Goal: Task Accomplishment & Management: Complete application form

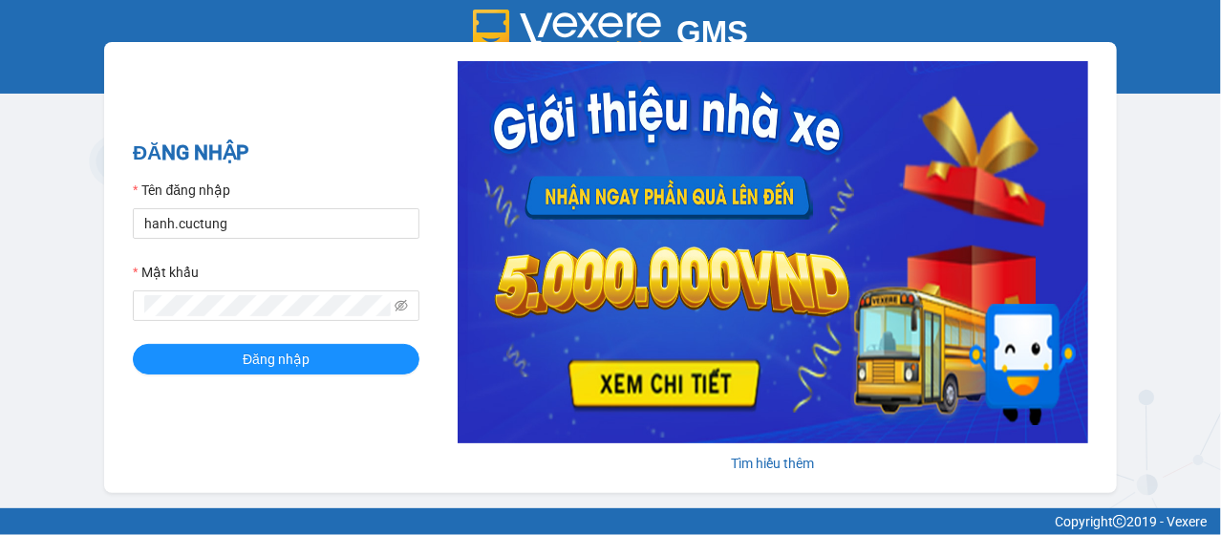
click at [195, 219] on input "hanh.cuctung" at bounding box center [276, 223] width 287 height 31
type input "liem.cuctunglimo"
click at [133, 344] on button "Đăng nhập" at bounding box center [276, 359] width 287 height 31
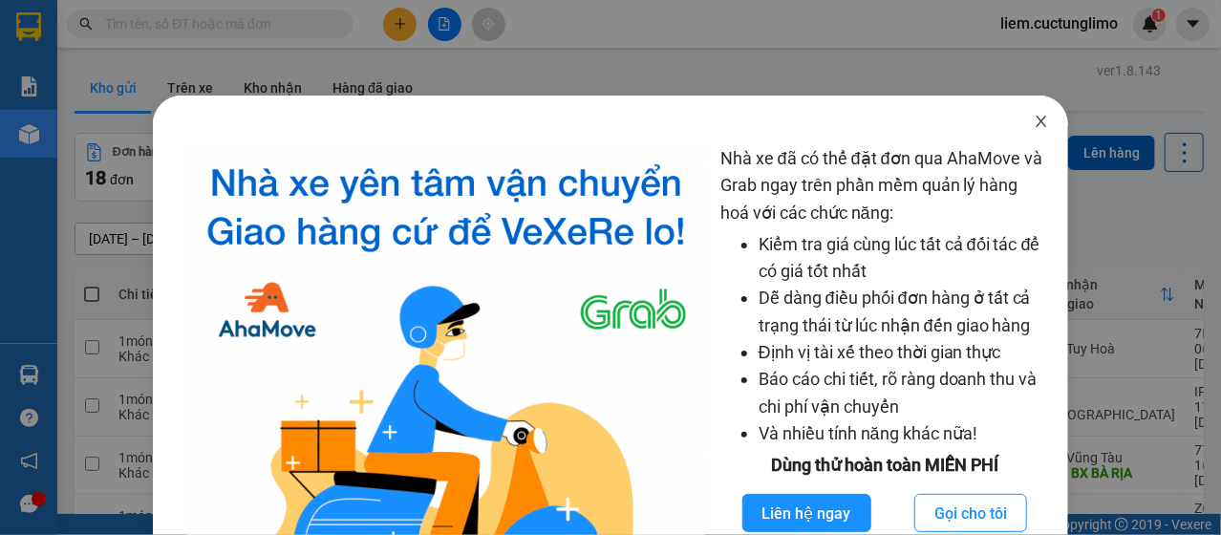
click at [1019, 109] on span "Close" at bounding box center [1041, 122] width 53 height 53
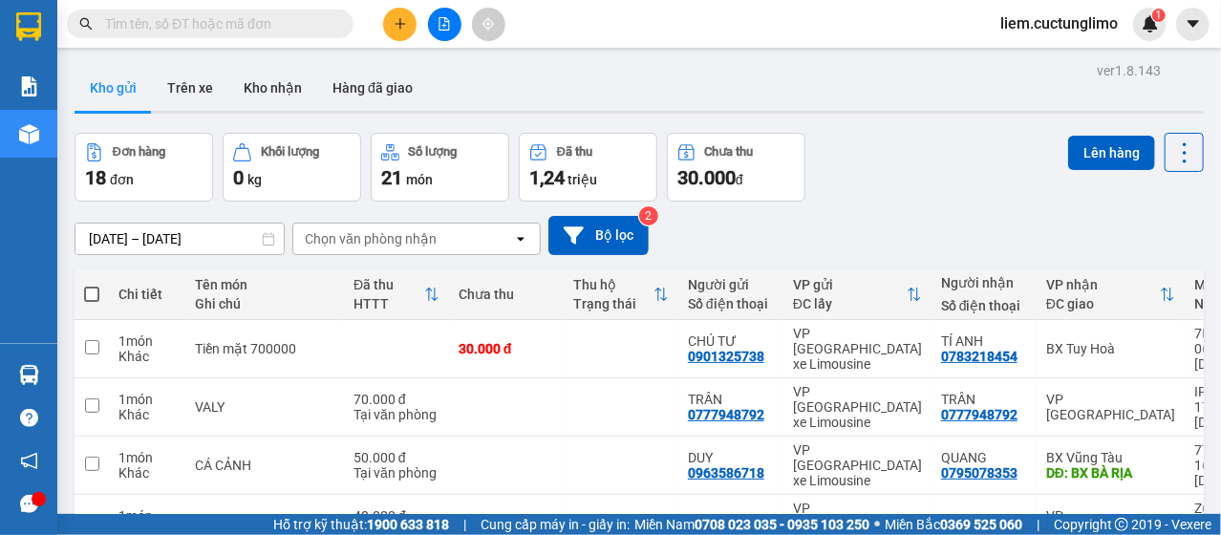
click at [403, 21] on icon "plus" at bounding box center [400, 23] width 13 height 13
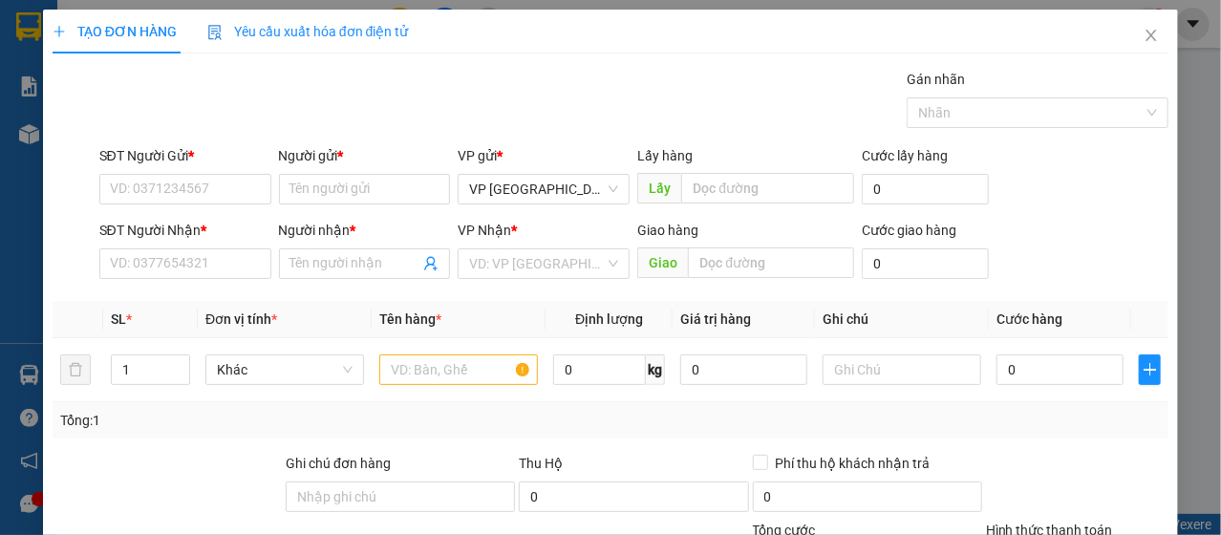
click at [167, 166] on div "SĐT Người Gửi *" at bounding box center [185, 159] width 172 height 29
click at [190, 182] on input "SĐT Người Gửi *" at bounding box center [185, 189] width 172 height 31
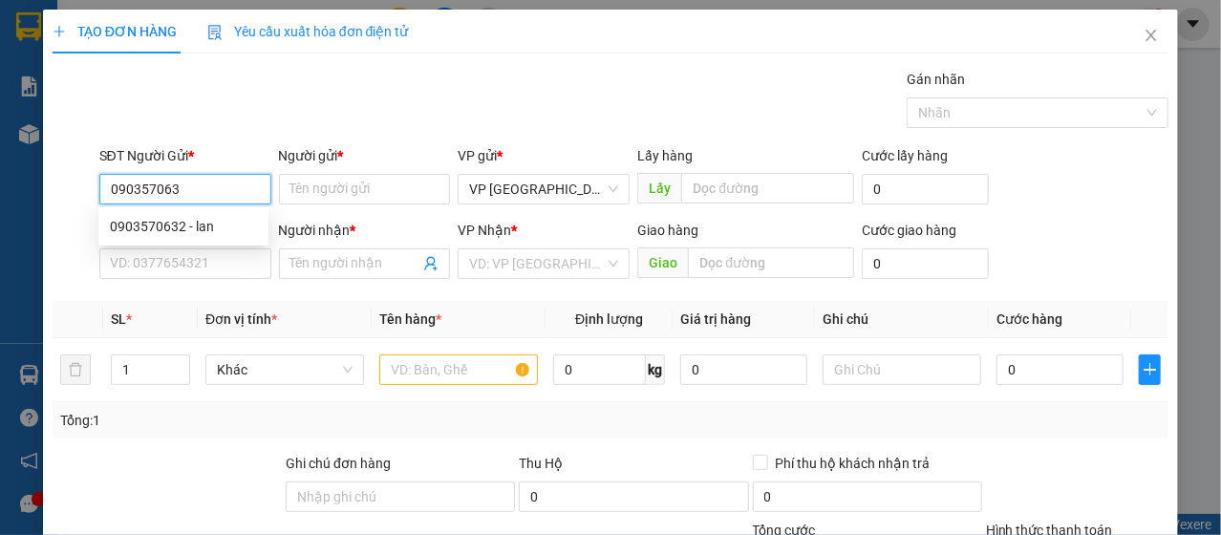
type input "0903570632"
drag, startPoint x: 186, startPoint y: 221, endPoint x: 186, endPoint y: 252, distance: 31.5
click at [186, 224] on div "0903570632 - lan" at bounding box center [183, 226] width 147 height 21
type input "lan"
type input "0935607581"
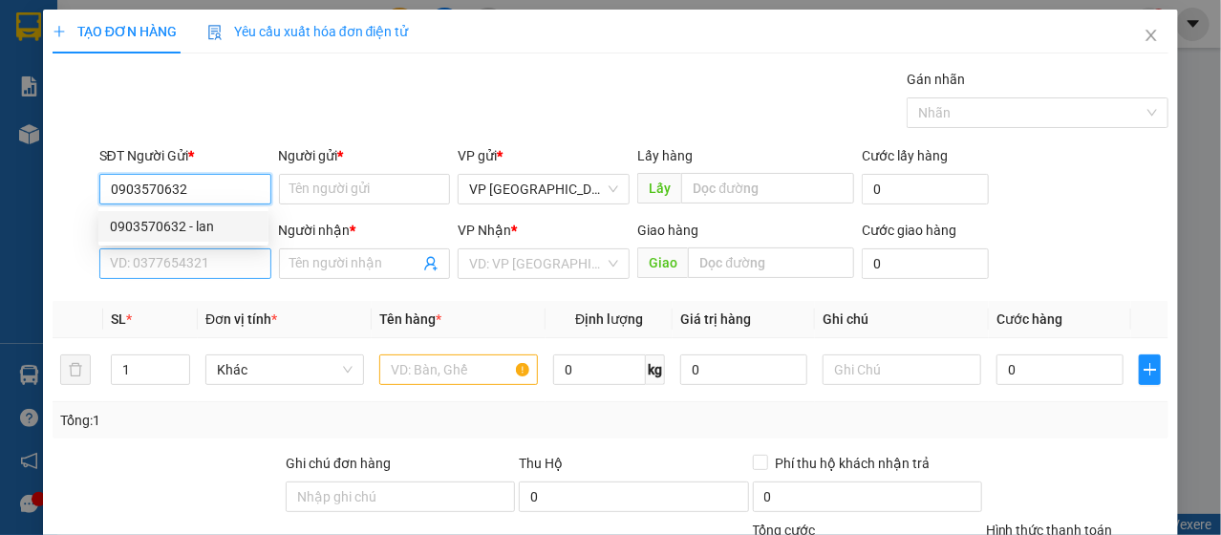
type input "bé em"
type input "30.000"
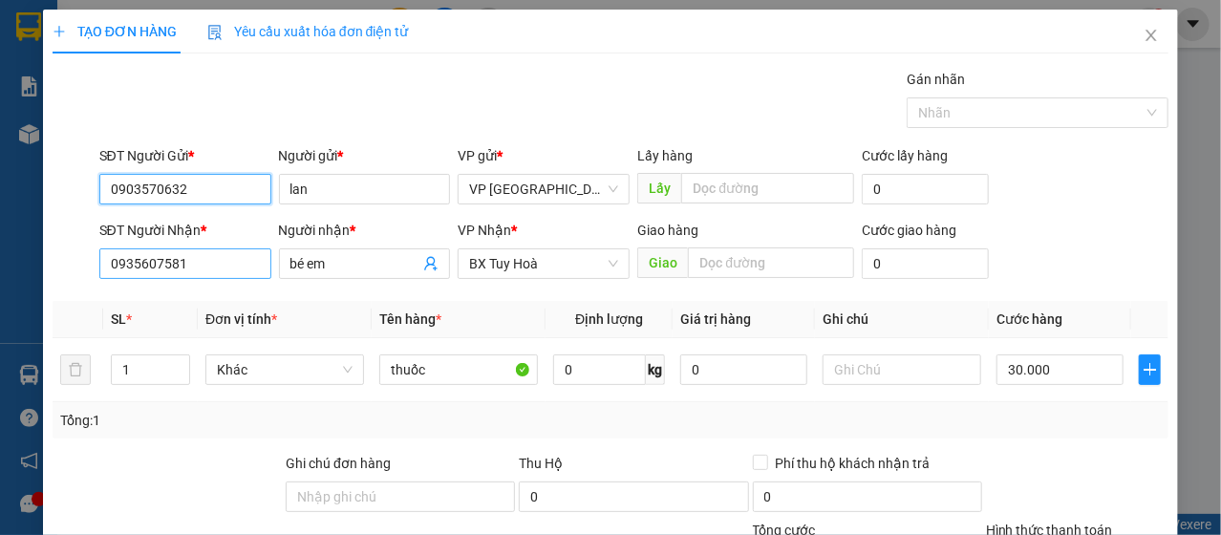
type input "0903570632"
click at [202, 263] on input "0935607581" at bounding box center [185, 263] width 172 height 31
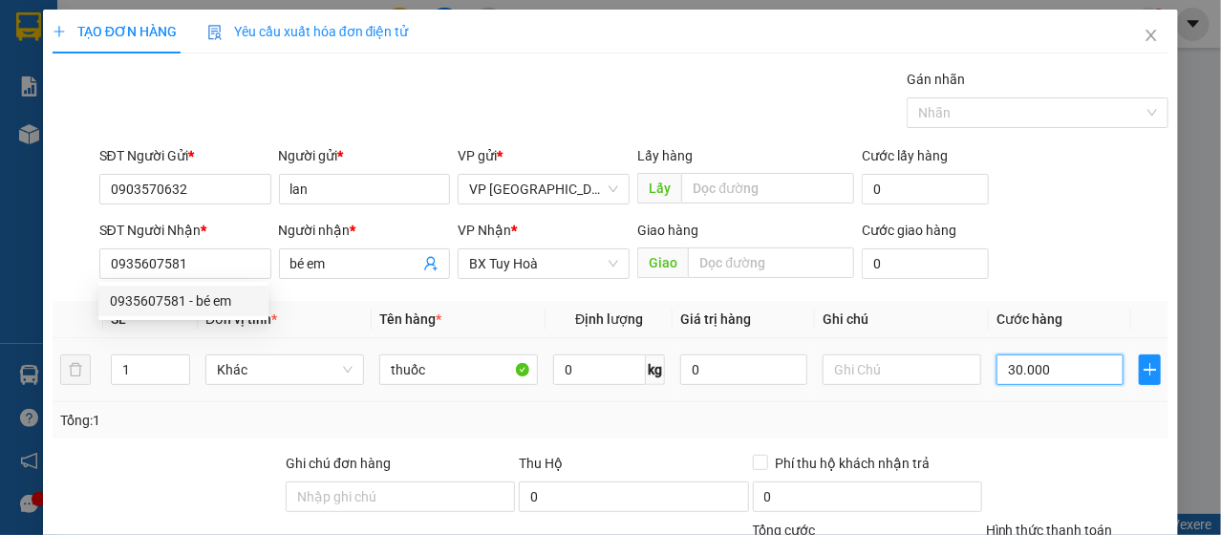
click at [1017, 364] on input "30.000" at bounding box center [1059, 369] width 127 height 31
type input "5"
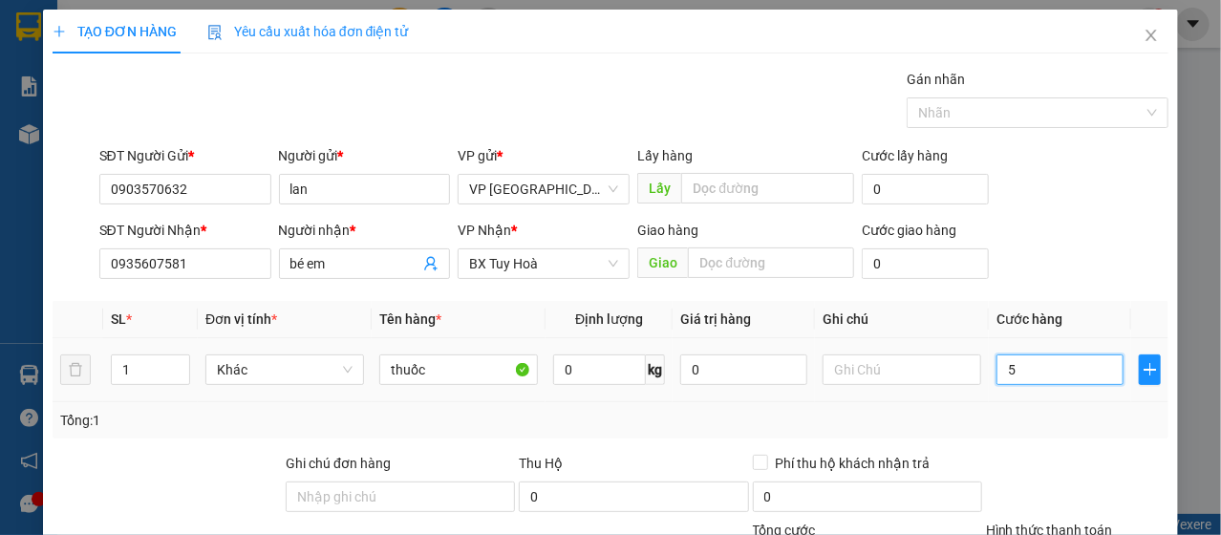
type input "50"
type input "500"
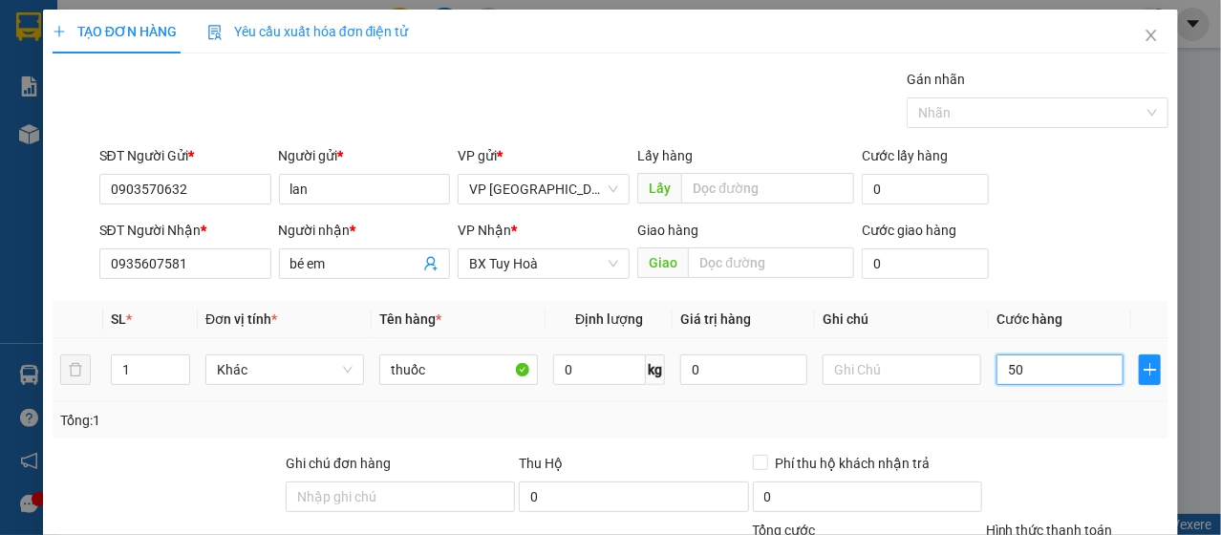
type input "500"
type input "5.000"
type input "50.000"
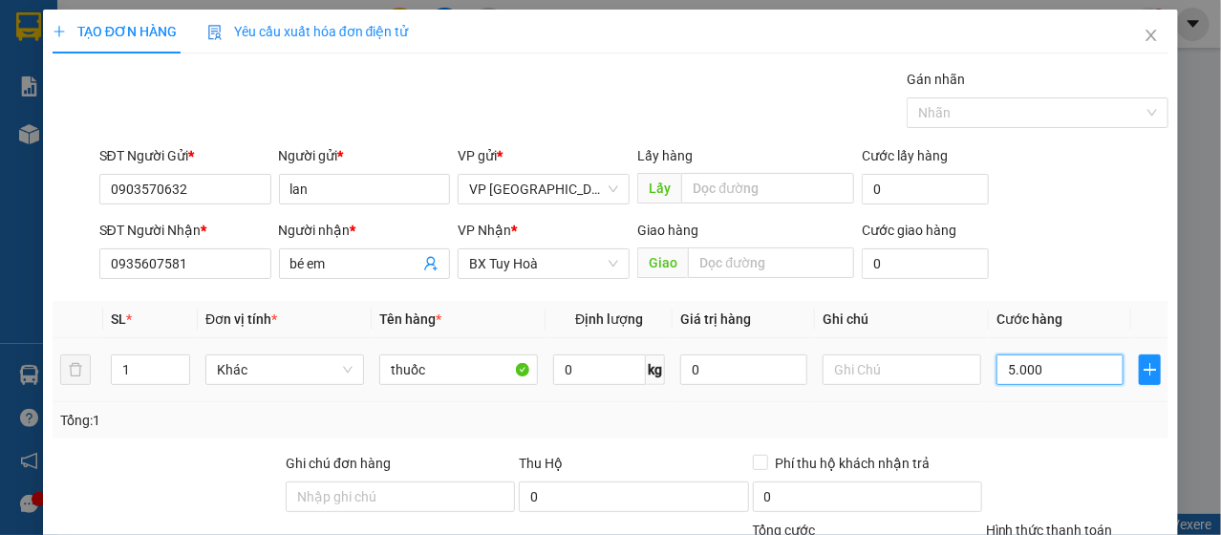
type input "50.000"
click at [1146, 36] on icon "close" at bounding box center [1151, 35] width 11 height 11
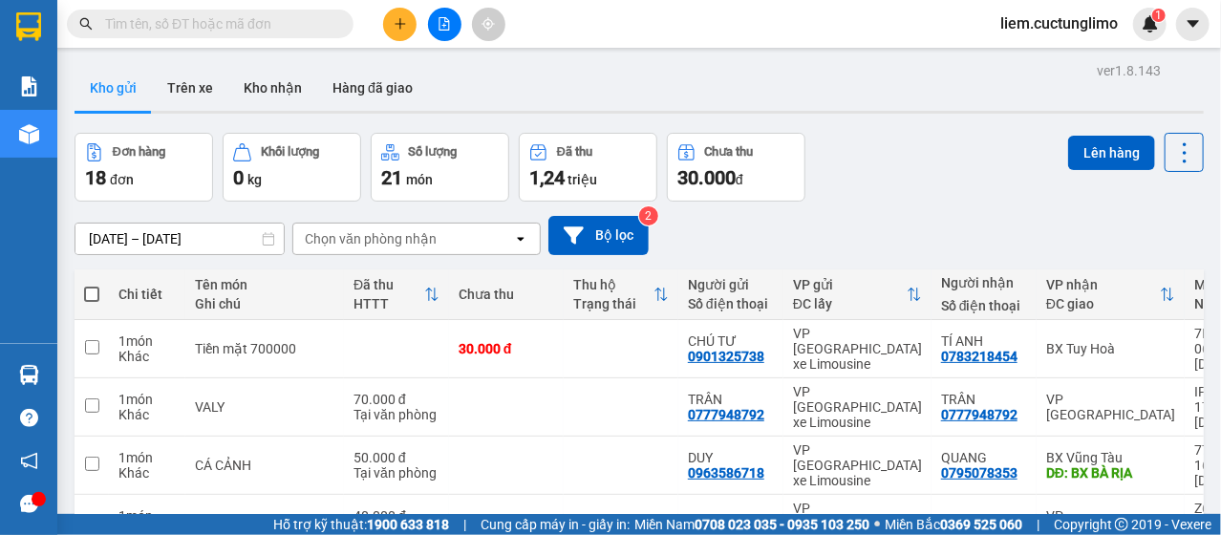
click at [183, 32] on input "text" at bounding box center [217, 23] width 225 height 21
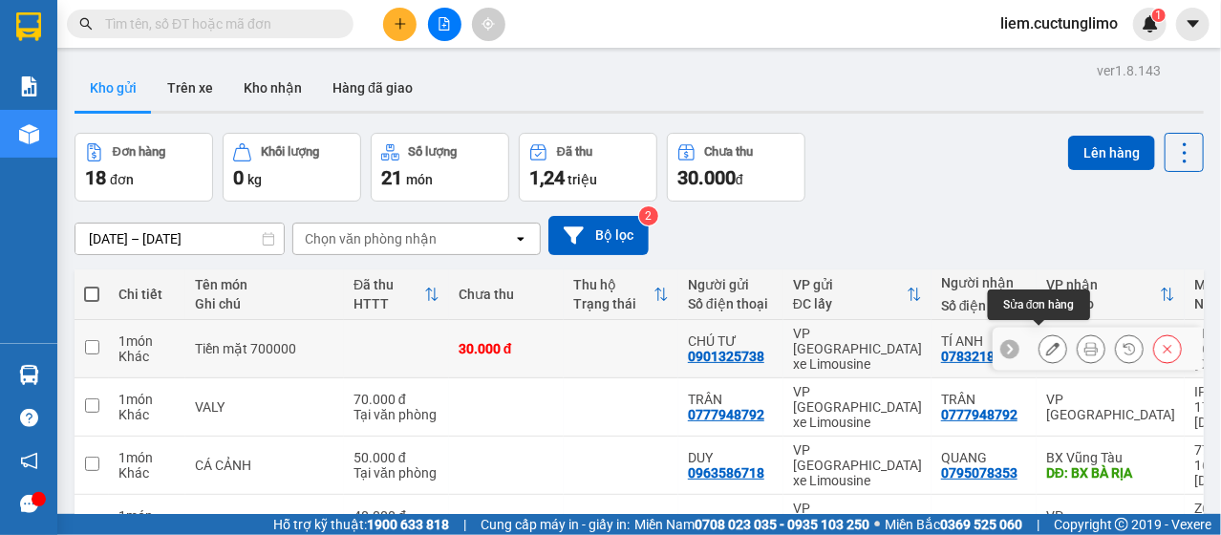
click at [1048, 349] on button at bounding box center [1052, 348] width 27 height 33
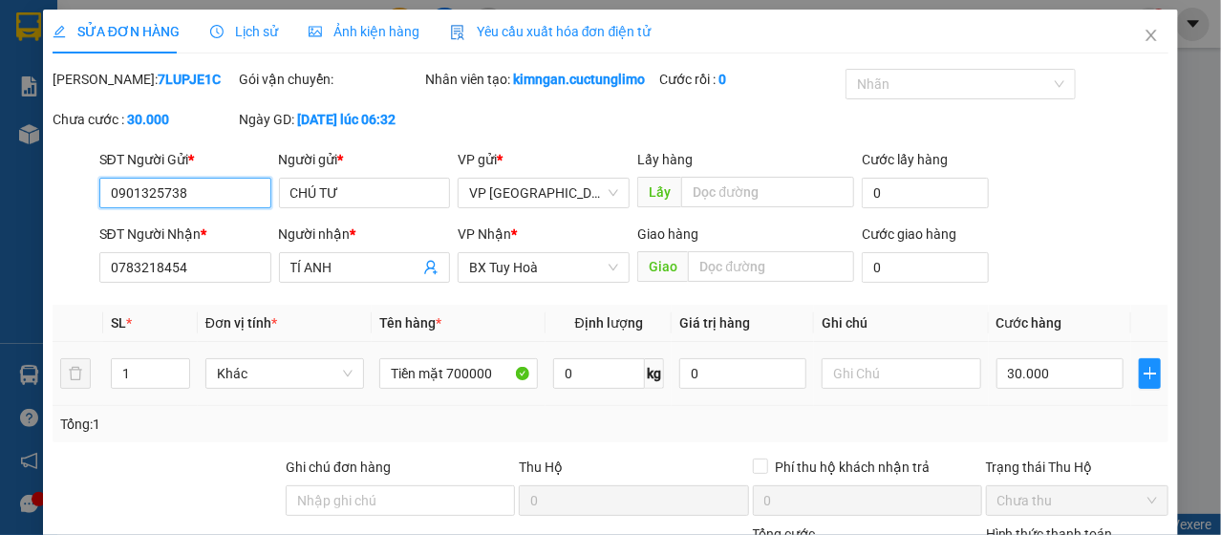
type input "0901325738"
type input "CHÚ TƯ"
type input "0783218454"
type input "TÍ ANH"
type input "30.000"
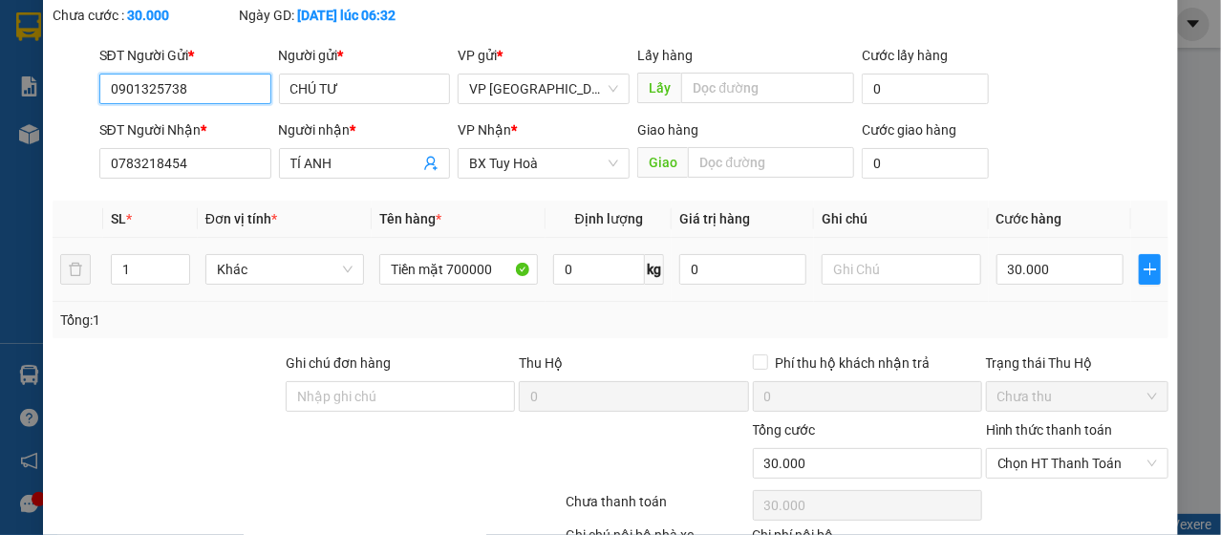
scroll to position [254, 0]
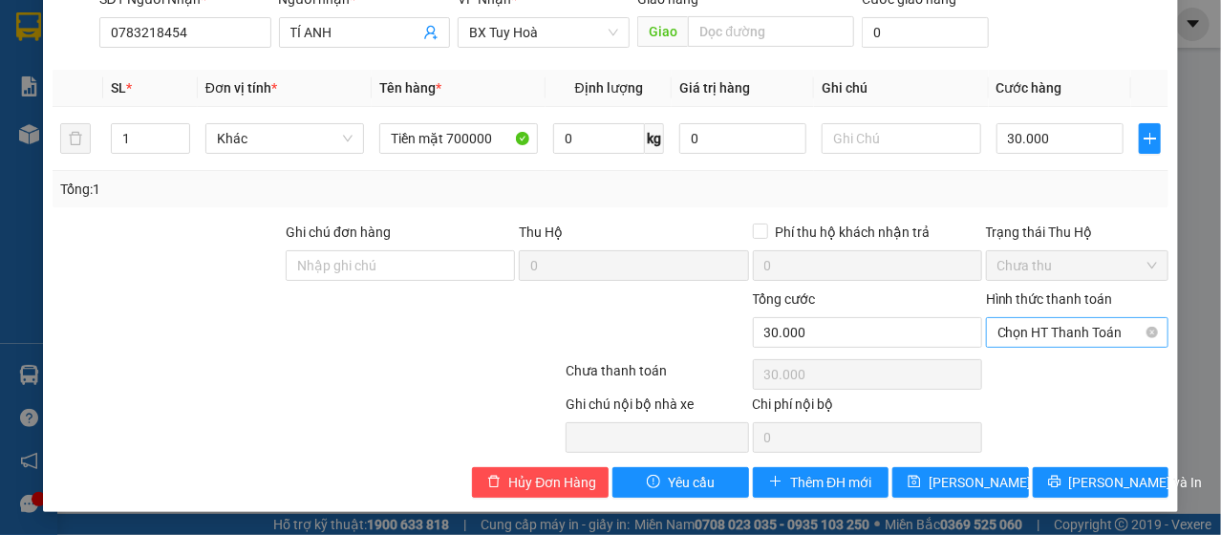
click at [1046, 321] on span "Chọn HT Thanh Toán" at bounding box center [1077, 332] width 160 height 29
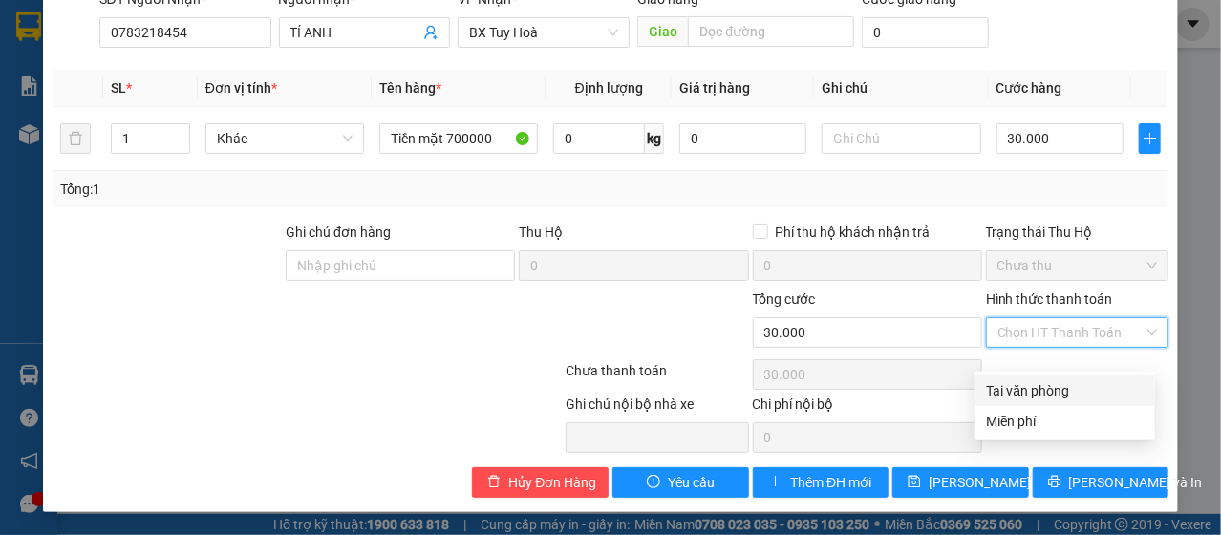
drag, startPoint x: 1030, startPoint y: 357, endPoint x: 1038, endPoint y: 375, distance: 20.1
click at [1037, 375] on div "Tại văn phòng" at bounding box center [1064, 390] width 181 height 31
type input "0"
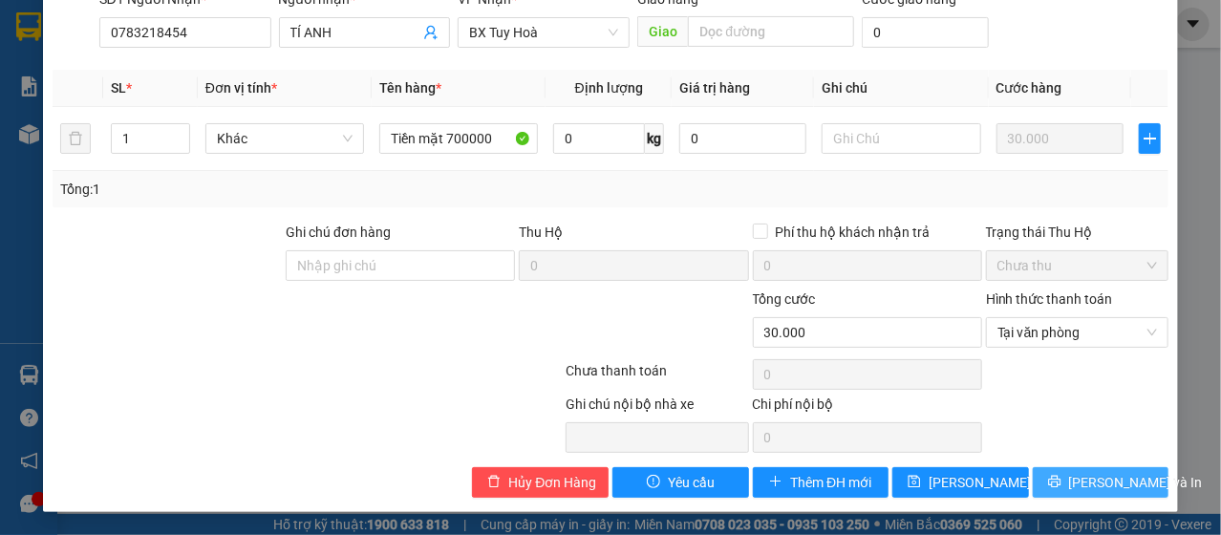
click at [1080, 486] on span "[PERSON_NAME] và In" at bounding box center [1136, 482] width 134 height 21
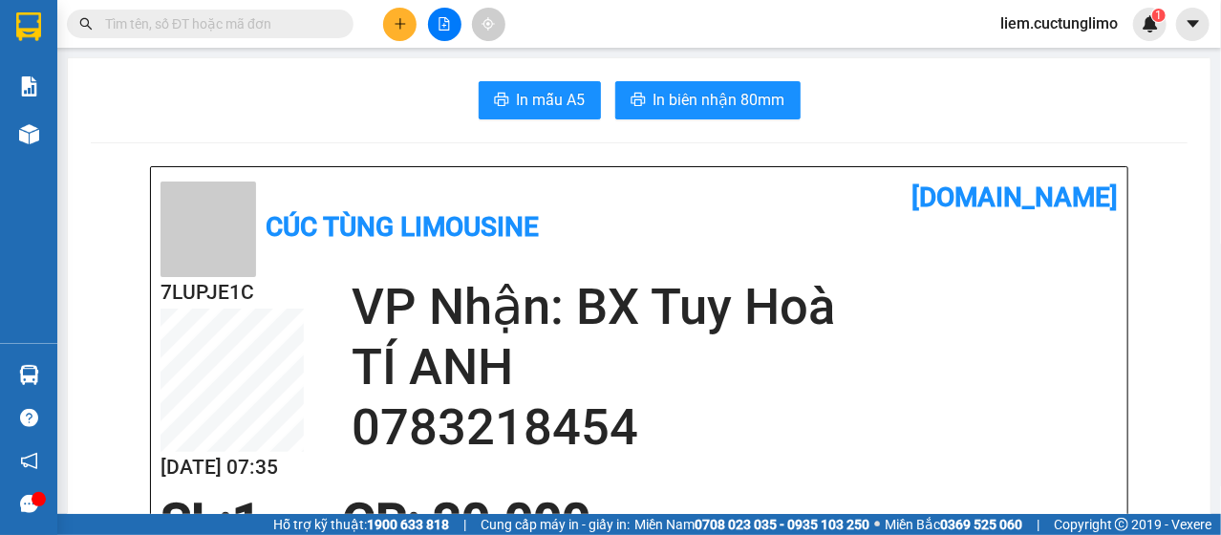
click at [405, 39] on div at bounding box center [444, 24] width 143 height 33
click at [405, 28] on icon "plus" at bounding box center [400, 23] width 13 height 13
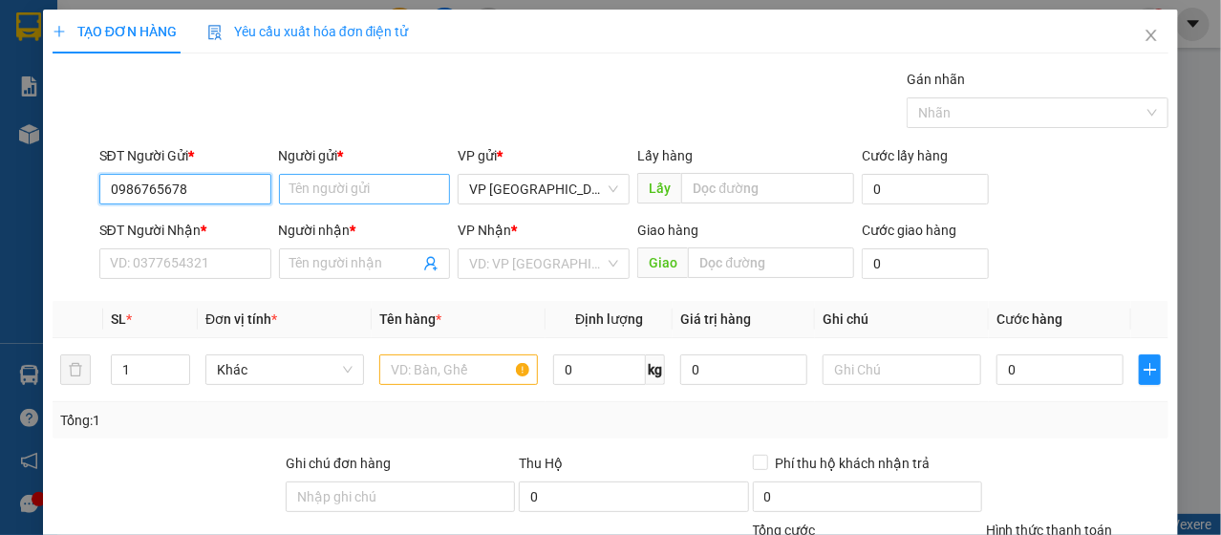
type input "0986765678"
click at [319, 191] on input "Người gửi *" at bounding box center [365, 189] width 172 height 31
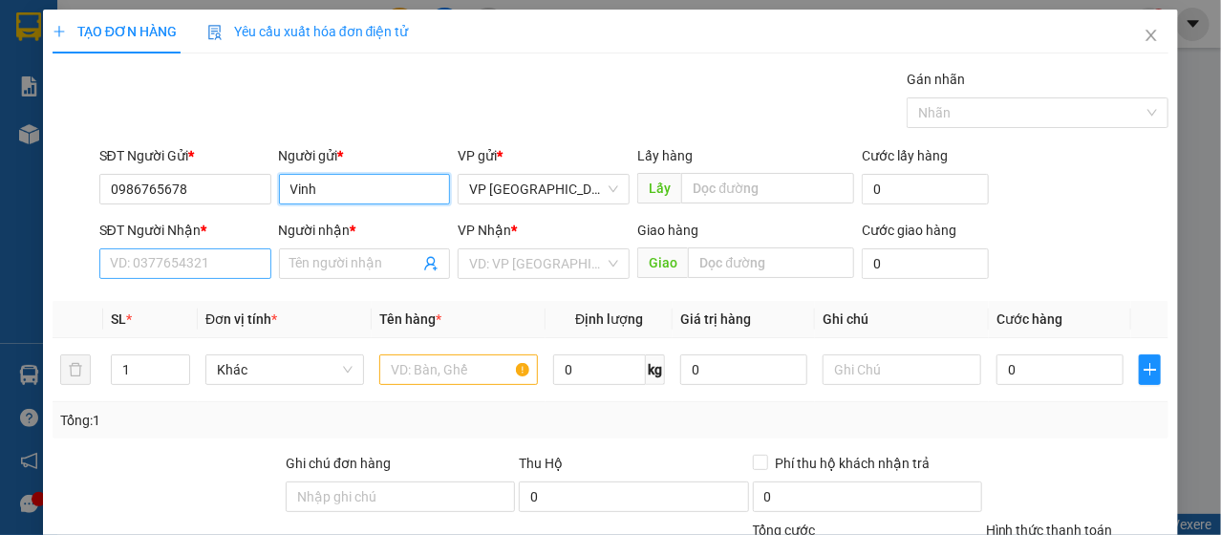
type input "Vinh"
click at [230, 262] on input "SĐT Người Nhận *" at bounding box center [185, 263] width 172 height 31
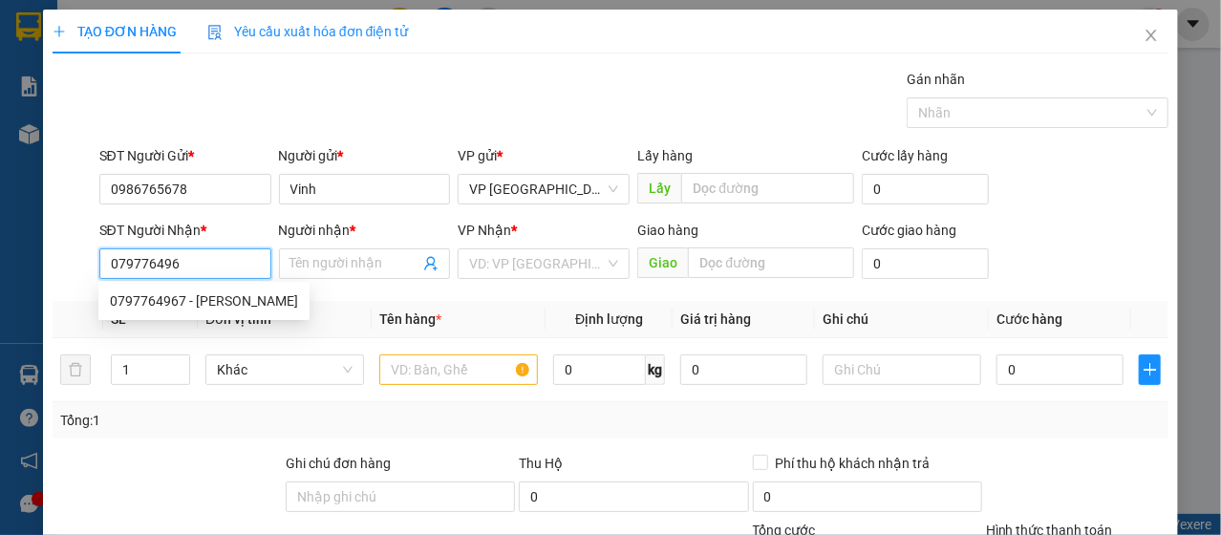
type input "0797764967"
click at [240, 312] on div "0797764967 - [PERSON_NAME]" at bounding box center [203, 301] width 211 height 31
type input "thanh"
type input "30.000"
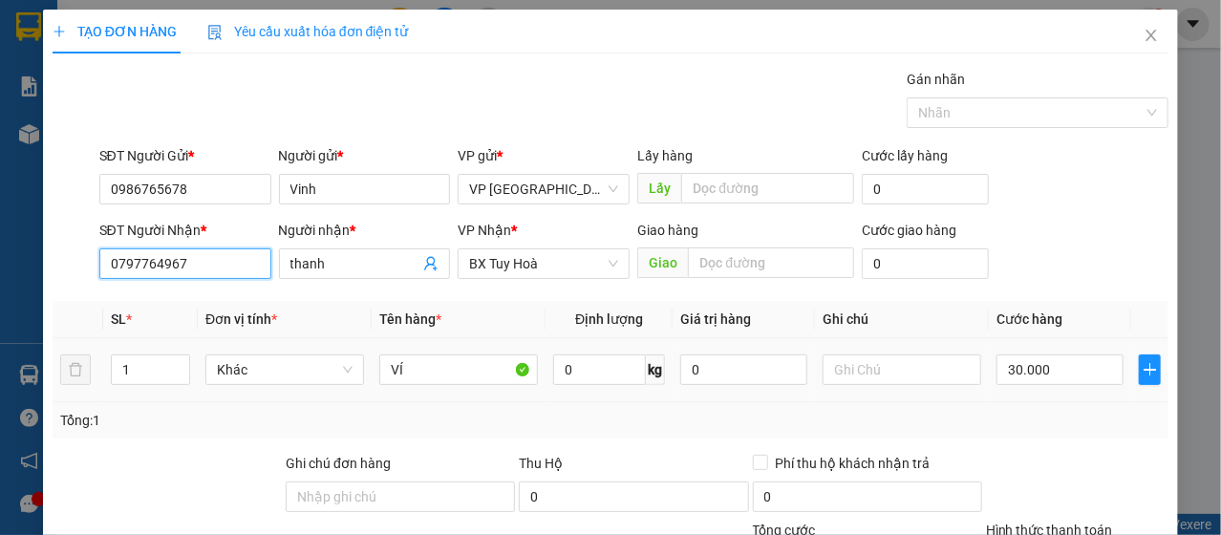
type input "0797764967"
drag, startPoint x: 440, startPoint y: 384, endPoint x: 442, endPoint y: 374, distance: 9.7
click at [441, 379] on div "VÍ" at bounding box center [458, 370] width 159 height 38
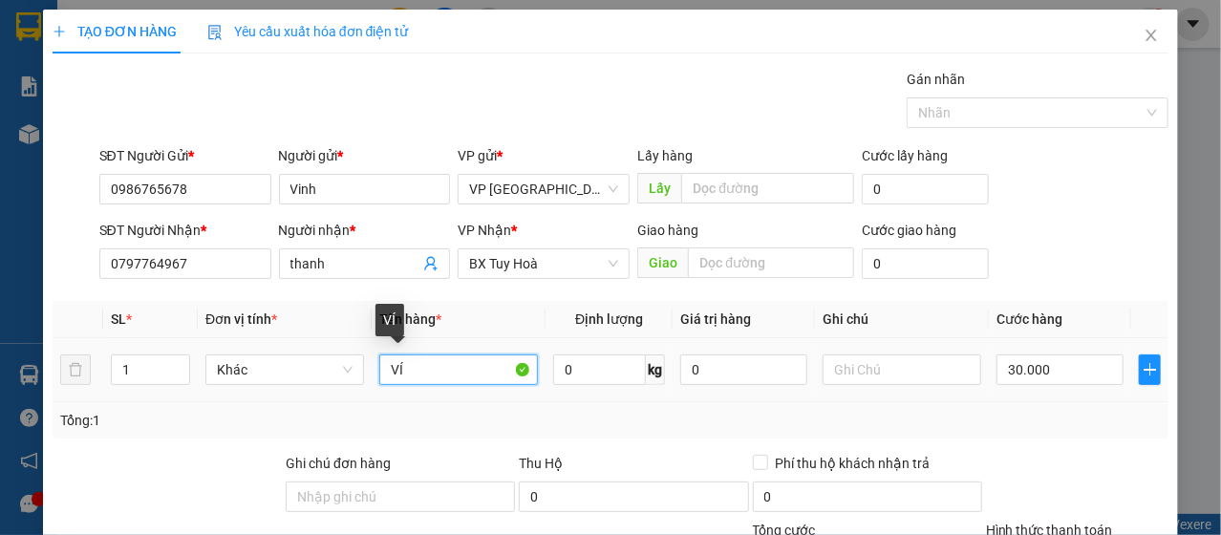
click at [442, 374] on input "VÍ" at bounding box center [458, 369] width 159 height 31
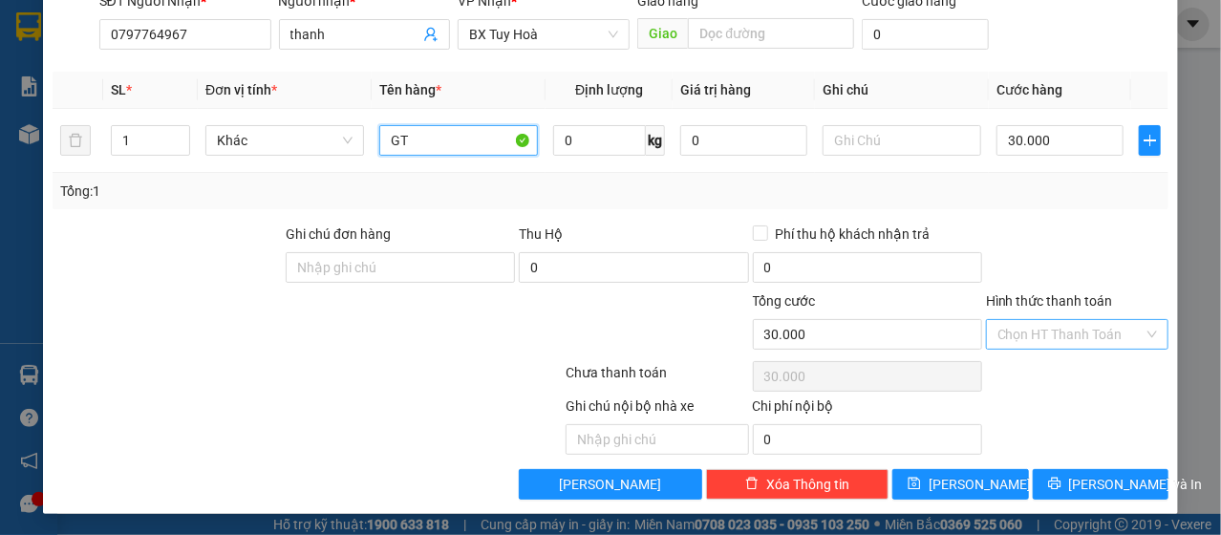
type input "GT"
click at [997, 321] on input "Hình thức thanh toán" at bounding box center [1070, 334] width 146 height 29
click at [1055, 302] on label "Hình thức thanh toán" at bounding box center [1049, 300] width 127 height 15
click at [1055, 320] on input "Hình thức thanh toán" at bounding box center [1070, 334] width 146 height 29
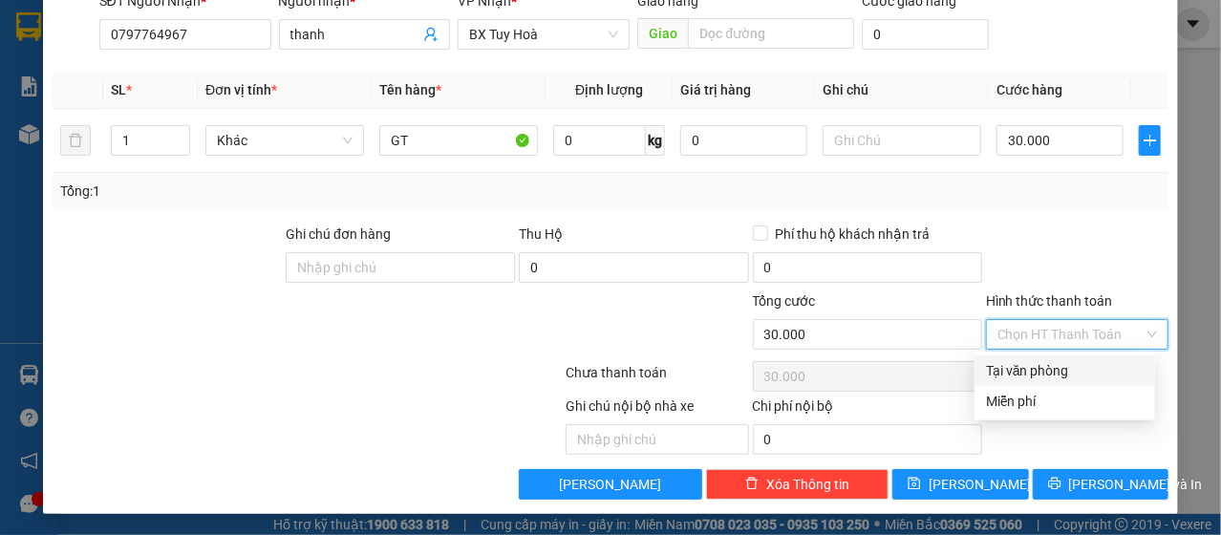
click at [1050, 322] on input "Hình thức thanh toán" at bounding box center [1070, 334] width 146 height 29
click at [1023, 370] on div "Tại văn phòng" at bounding box center [1065, 370] width 158 height 21
type input "0"
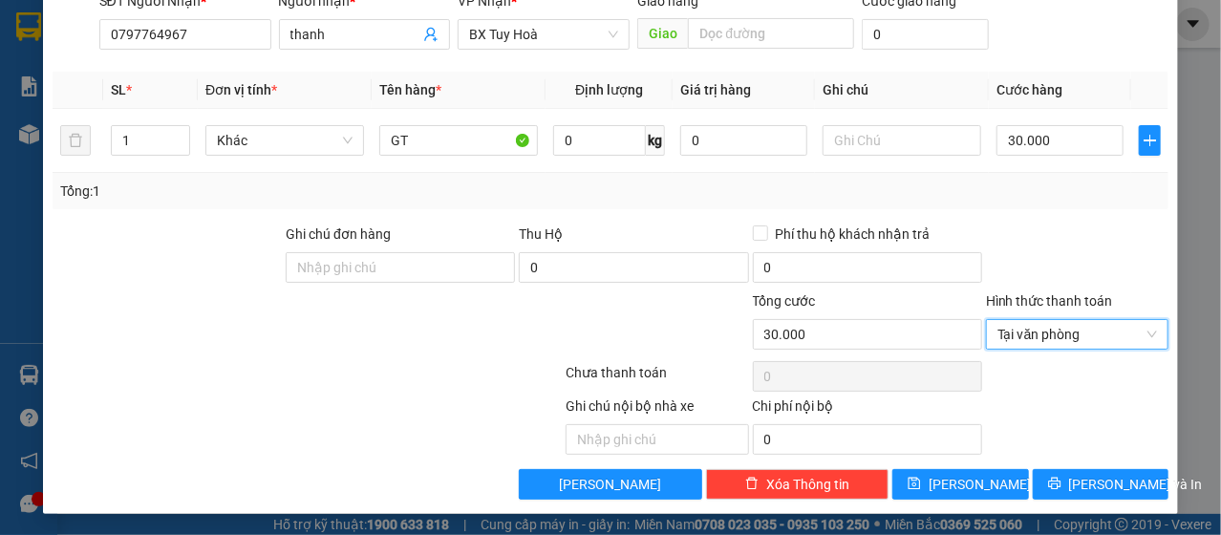
click at [1049, 456] on div "Transit Pickup Surcharge Ids Transit Deliver Surcharge Ids Transit Deliver Surc…" at bounding box center [611, 170] width 1117 height 660
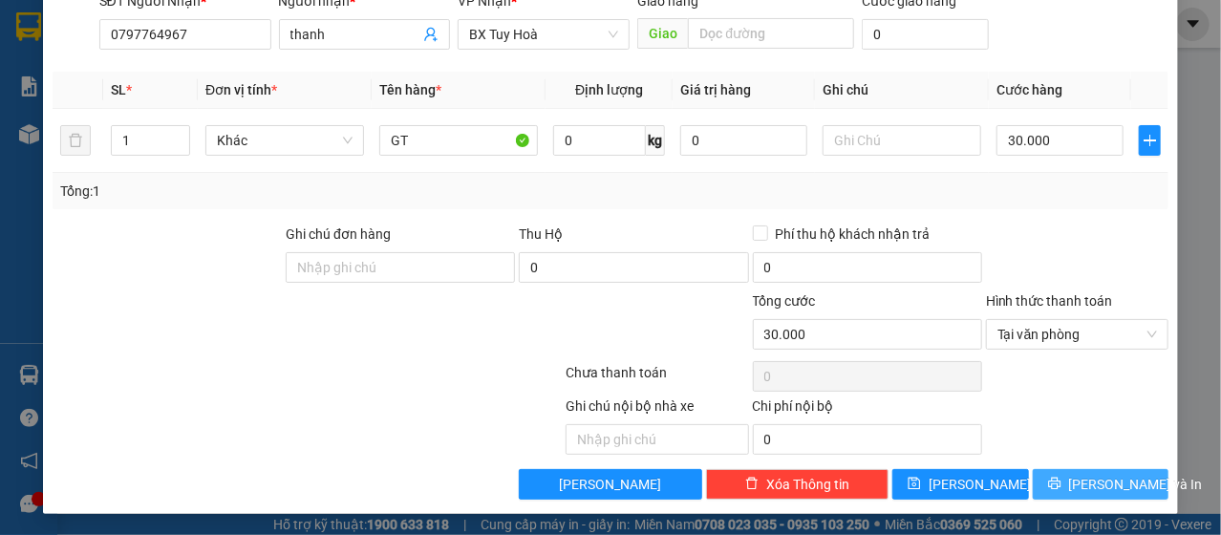
click at [1056, 469] on button "[PERSON_NAME] và In" at bounding box center [1101, 484] width 137 height 31
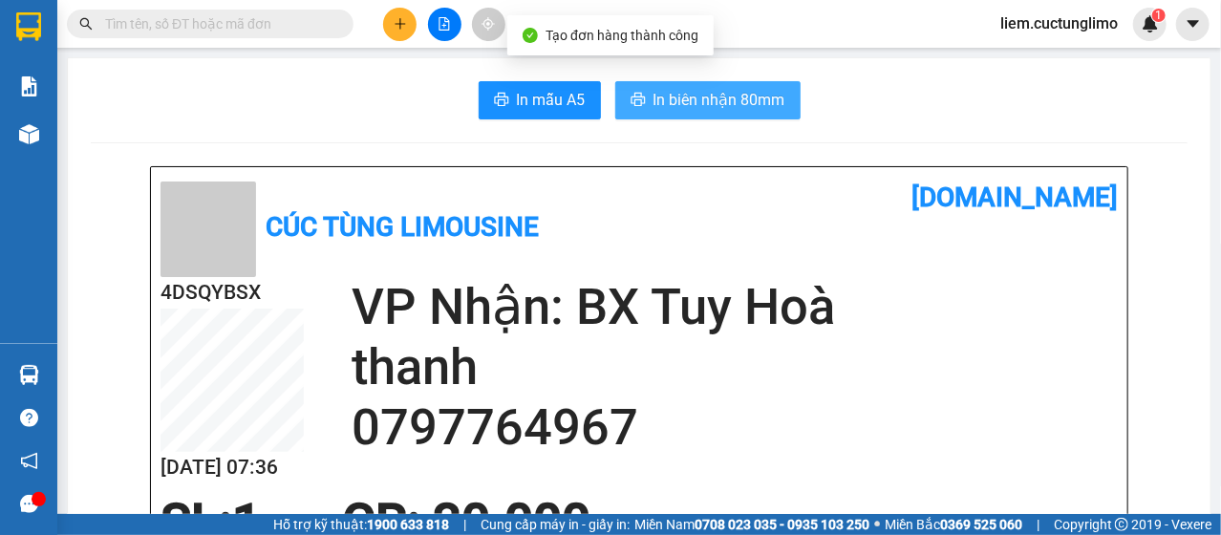
click at [729, 94] on span "In biên nhận 80mm" at bounding box center [719, 100] width 132 height 24
